Goal: Find specific page/section: Find specific page/section

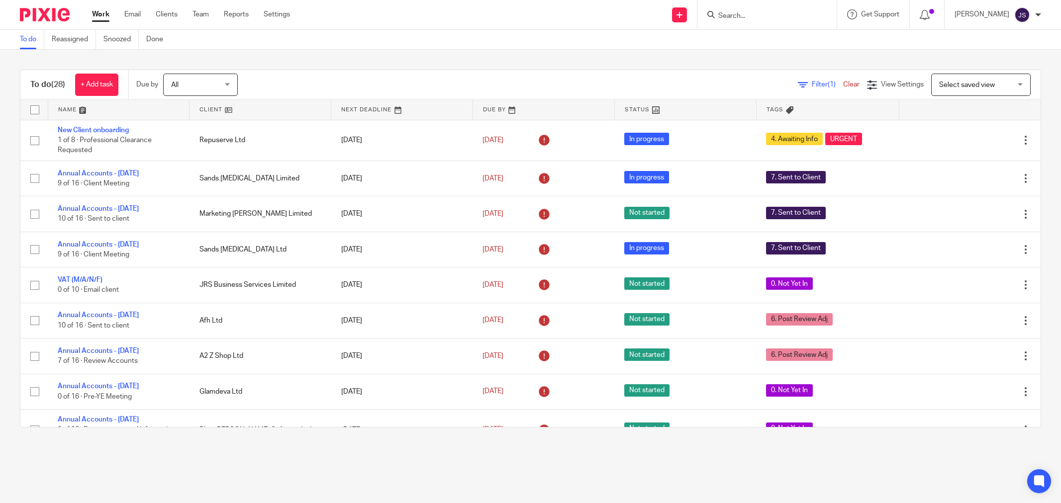
click at [331, 47] on div "To do Reassigned Snoozed Done" at bounding box center [530, 40] width 1061 height 20
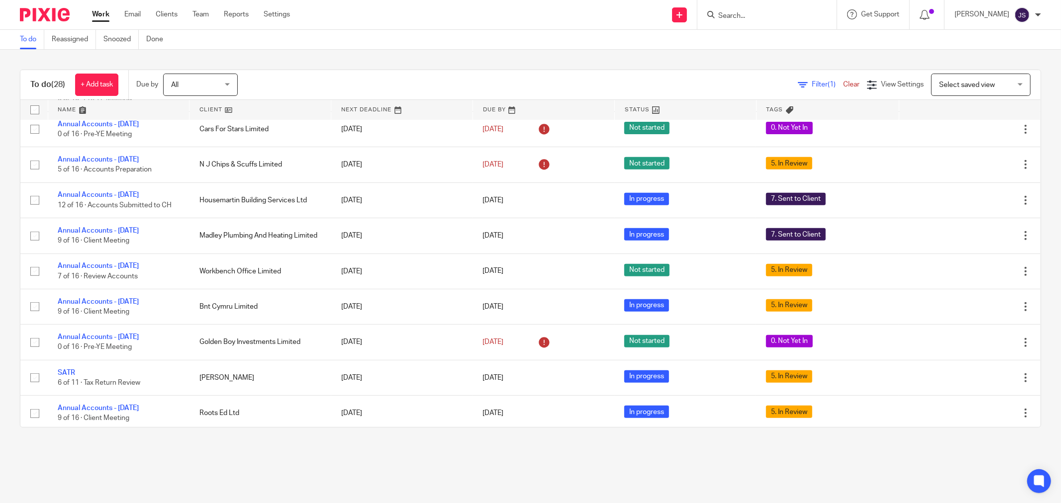
click at [758, 17] on input "Search" at bounding box center [762, 16] width 90 height 9
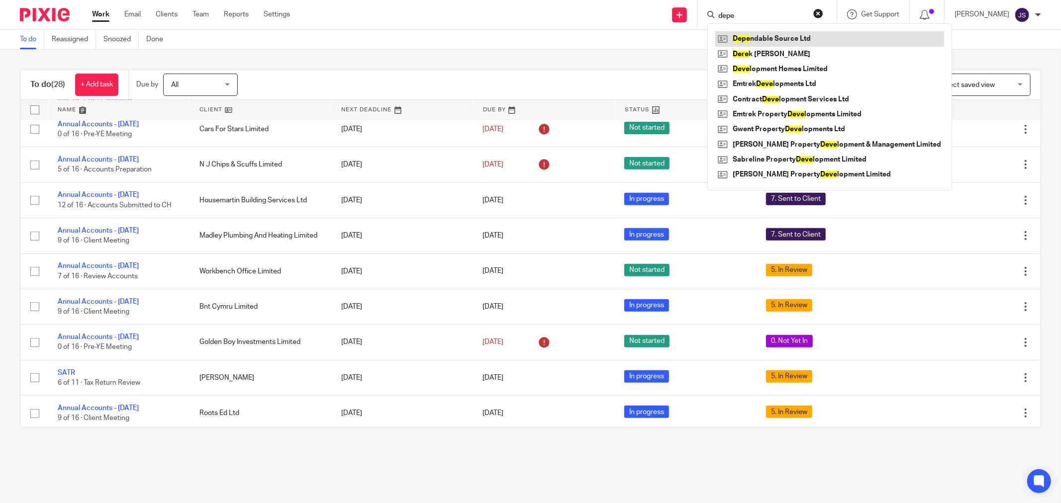
type input "depe"
click at [768, 42] on link at bounding box center [829, 38] width 229 height 15
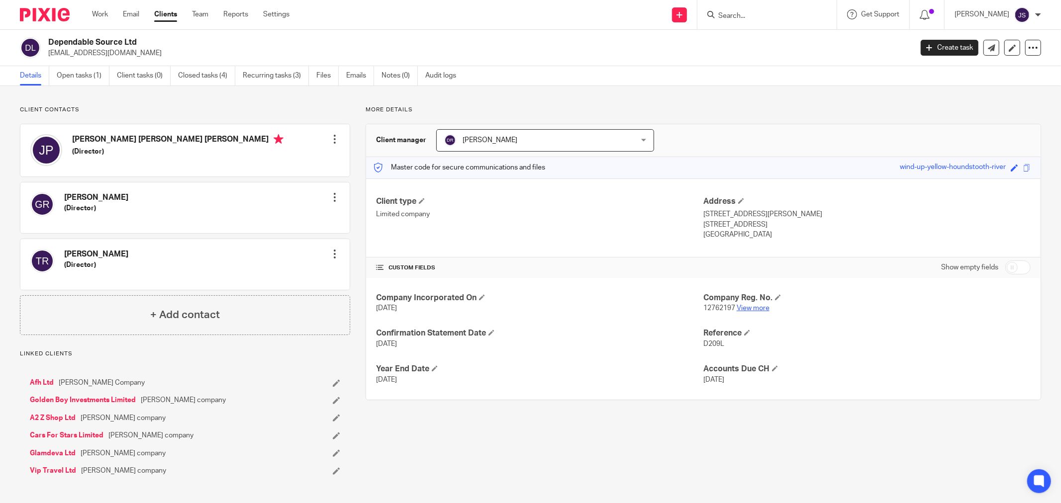
click at [743, 311] on link "View more" at bounding box center [753, 308] width 33 height 7
click at [53, 32] on div "Dependable Source Ltd trandeva@gmail.com Create task Update from Companies Hous…" at bounding box center [530, 48] width 1061 height 36
click at [52, 23] on div at bounding box center [41, 14] width 82 height 29
click at [52, 16] on img at bounding box center [45, 14] width 50 height 13
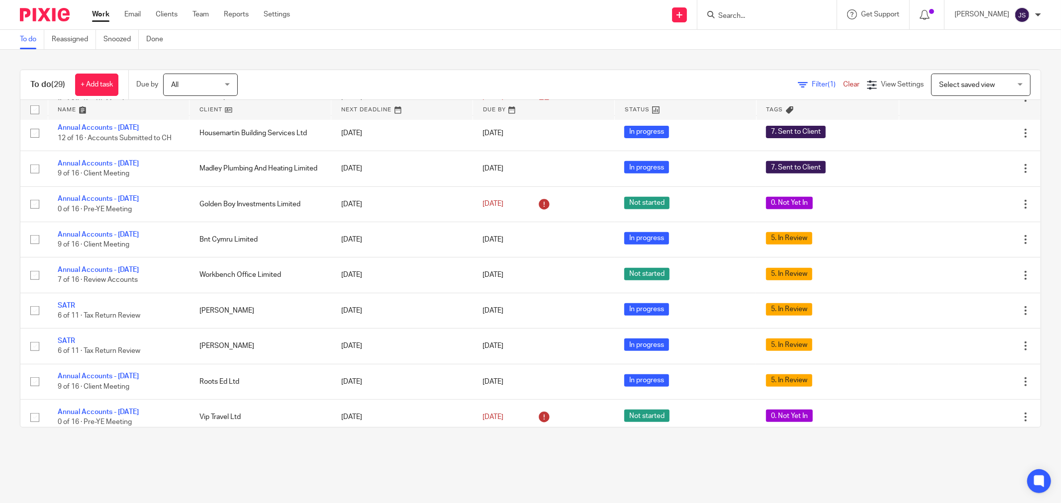
scroll to position [497, 0]
